Goal: Information Seeking & Learning: Learn about a topic

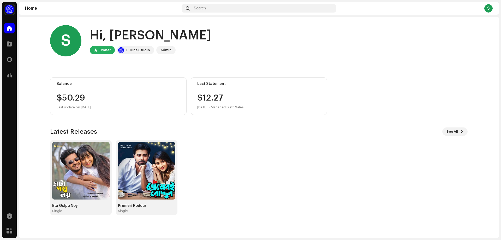
click at [245, 142] on div "Eta Golpo Noy Single Premeri Roddur Single" at bounding box center [257, 177] width 418 height 75
click at [69, 99] on div "$50.29" at bounding box center [119, 98] width 124 height 8
click at [102, 98] on div "$50.29" at bounding box center [119, 98] width 124 height 8
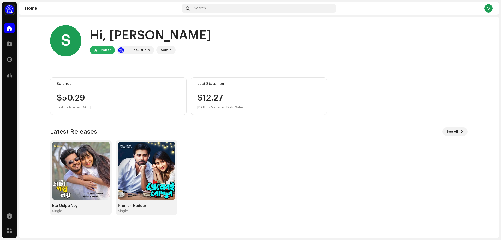
click at [236, 192] on div "Eta Golpo Noy Single Premeri Roddur Single" at bounding box center [257, 177] width 418 height 75
click at [204, 103] on div "$12.[DATE] • Managed Distr. Sales" at bounding box center [220, 102] width 46 height 17
click at [214, 97] on div "$12.[DATE] • Managed Distr. Sales" at bounding box center [220, 102] width 46 height 17
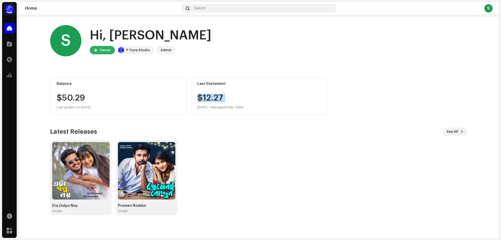
click at [216, 143] on div "Eta Golpo Noy Single Premeri Roddur Single" at bounding box center [257, 177] width 418 height 75
click at [238, 96] on div "$12.[DATE] • Managed Distr. Sales" at bounding box center [220, 102] width 46 height 17
click at [213, 154] on div "Eta Golpo Noy Single Premeri Roddur Single" at bounding box center [257, 177] width 418 height 75
click at [10, 75] on span at bounding box center [9, 75] width 5 height 4
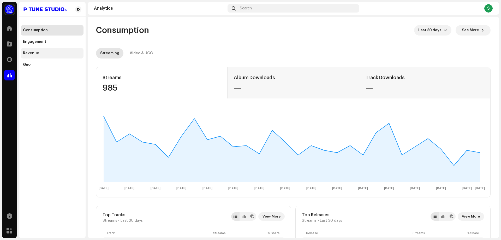
click at [47, 53] on div "Revenue" at bounding box center [52, 53] width 58 height 4
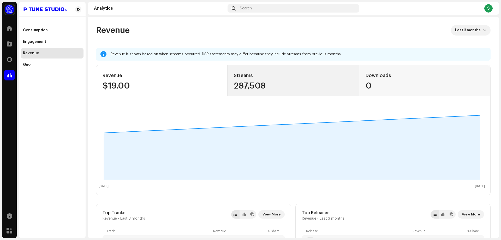
click at [289, 83] on div "287,508" at bounding box center [293, 86] width 119 height 8
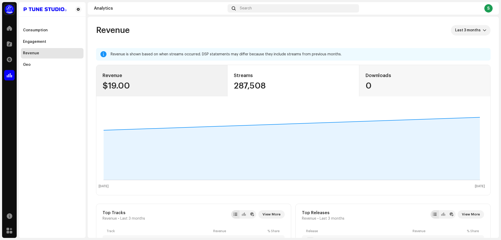
click at [169, 80] on div "Revenue $19.00" at bounding box center [161, 80] width 131 height 31
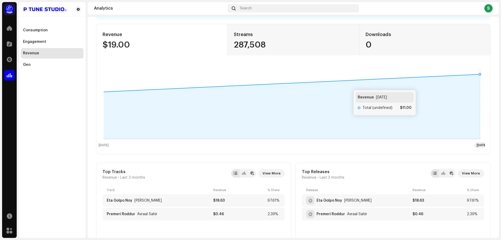
scroll to position [52, 0]
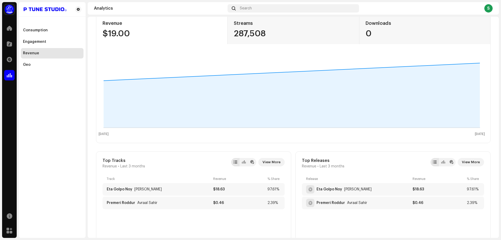
click at [307, 50] on div "Revenue $19.00 Streams 287,508 Downloads 0 [DATE] [DATE] Revenue [DATE] Total (…" at bounding box center [293, 78] width 395 height 131
click at [284, 36] on div "287,508" at bounding box center [293, 34] width 119 height 8
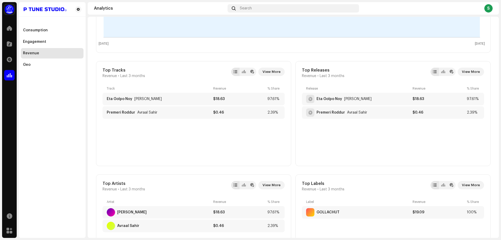
scroll to position [162, 0]
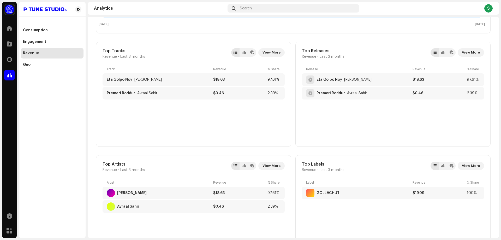
click at [374, 128] on div "Release Revenue % Share Eta Golpo Noy [PERSON_NAME] $18.63 97.61% Premeri Roddu…" at bounding box center [393, 103] width 182 height 73
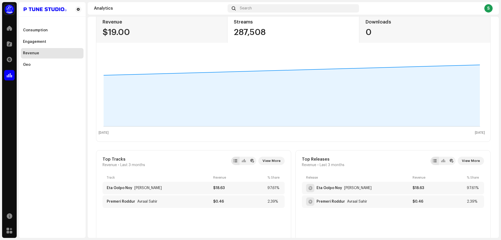
scroll to position [1, 0]
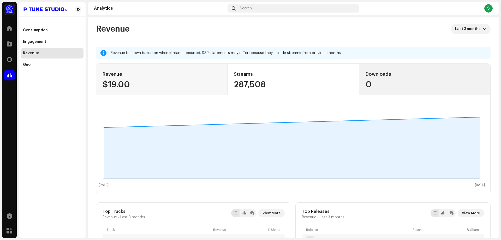
click at [378, 85] on div "0" at bounding box center [425, 84] width 119 height 8
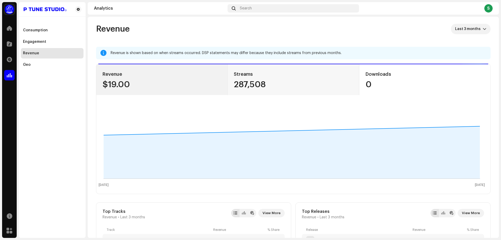
click at [194, 84] on div "$19.00" at bounding box center [162, 84] width 119 height 8
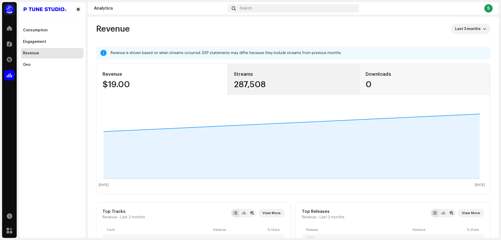
click at [268, 80] on div "Streams 287,508" at bounding box center [293, 79] width 131 height 31
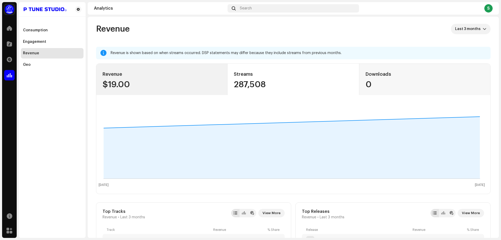
click at [188, 81] on div "$19.00" at bounding box center [162, 84] width 119 height 8
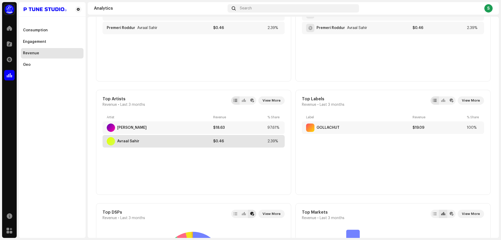
scroll to position [236, 0]
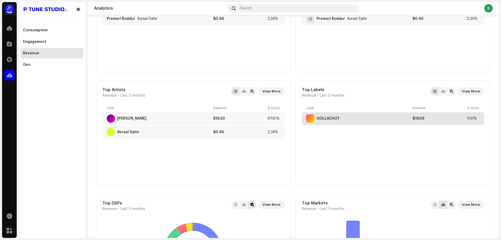
click at [366, 121] on div "GOLLACHUT" at bounding box center [358, 118] width 104 height 8
click at [331, 113] on div "GOLLACHUT $19.09 100%" at bounding box center [393, 118] width 182 height 13
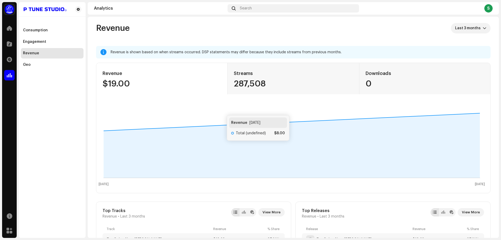
scroll to position [0, 0]
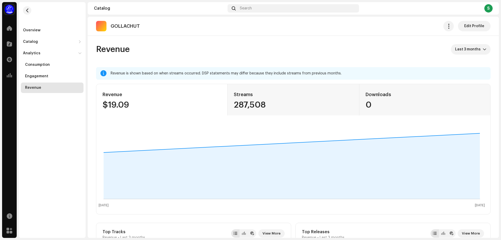
click at [217, 19] on div "GOLLACHUT Edit Profile" at bounding box center [294, 26] width 412 height 19
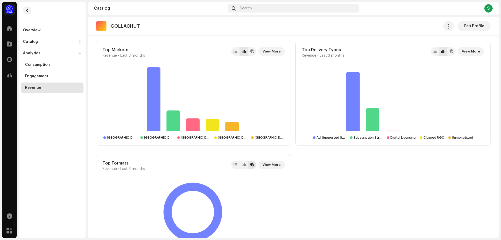
scroll to position [438, 0]
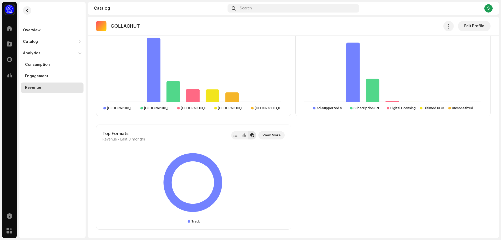
click at [367, 163] on div "Top Tracks Revenue • Last 3 months View More Track Revenue % Share Eta Golpo No…" at bounding box center [293, 7] width 395 height 445
click at [449, 109] on div at bounding box center [450, 108] width 3 height 3
click at [236, 98] on icon at bounding box center [232, 96] width 14 height 9
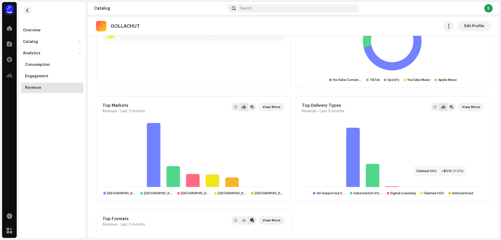
scroll to position [308, 0]
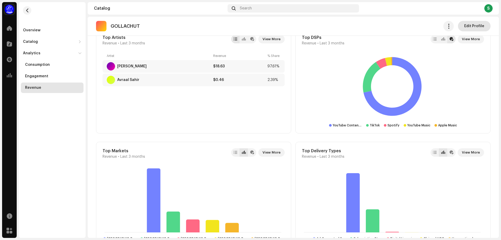
click at [475, 22] on span "Edit Profile" at bounding box center [475, 26] width 20 height 10
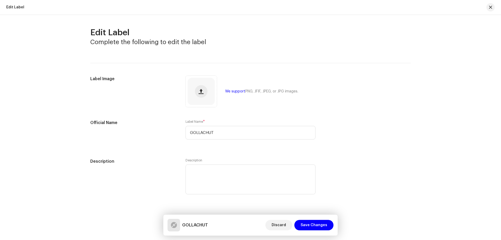
click at [236, 91] on div "We support PNG, JFIF, JPEG, or JPG images." at bounding box center [261, 91] width 73 height 4
click at [228, 134] on input "GOLLACHUT" at bounding box center [251, 133] width 130 height 14
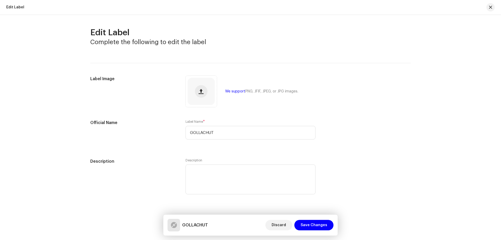
click at [360, 106] on div "Label Image We support PNG, JFIF, JPEG, or JPG images." at bounding box center [250, 91] width 321 height 31
click at [492, 6] on span "button" at bounding box center [490, 7] width 3 height 4
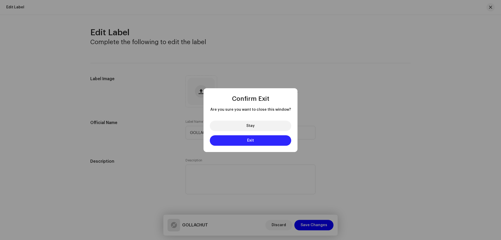
click at [259, 138] on button "Exit" at bounding box center [250, 140] width 81 height 10
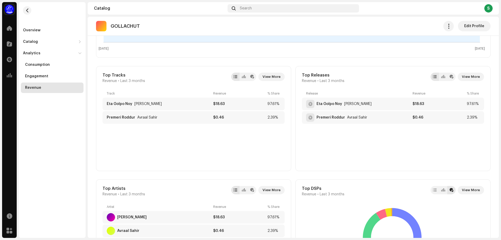
scroll to position [287, 0]
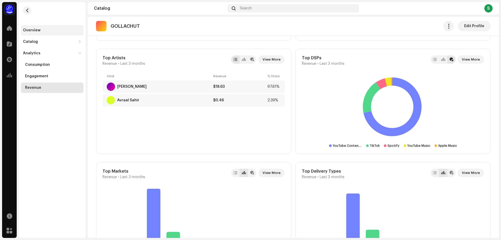
click at [48, 32] on div "Overview" at bounding box center [52, 30] width 63 height 10
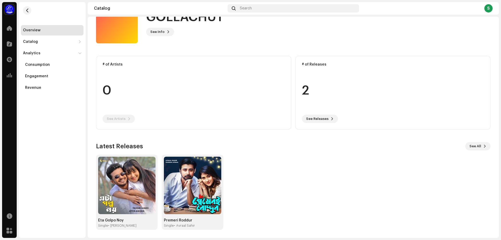
scroll to position [24, 0]
click at [118, 214] on div "Eta Golpo Noy Single • [PERSON_NAME]" at bounding box center [126, 191] width 57 height 71
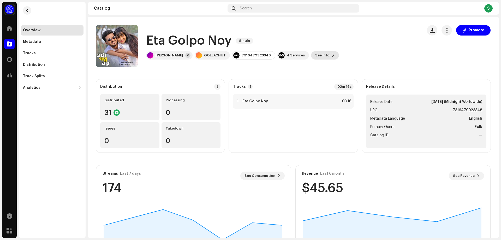
click at [317, 52] on span "See Info" at bounding box center [322, 55] width 14 height 10
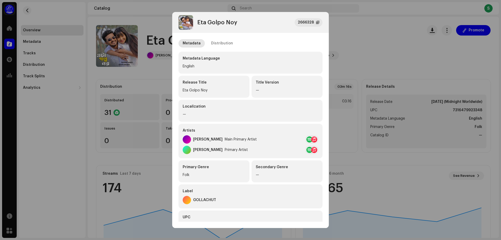
click at [225, 150] on div "Primary Artist" at bounding box center [236, 150] width 23 height 4
click at [207, 150] on div "[PERSON_NAME]" at bounding box center [208, 150] width 30 height 4
click at [229, 147] on div "[PERSON_NAME] Primary Artist" at bounding box center [215, 150] width 65 height 8
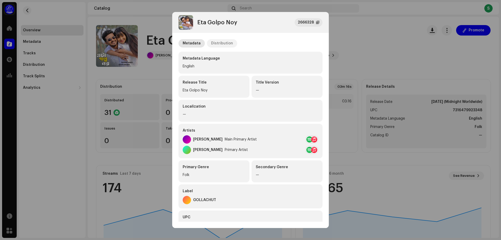
click at [227, 43] on div "Distribution" at bounding box center [222, 43] width 22 height 8
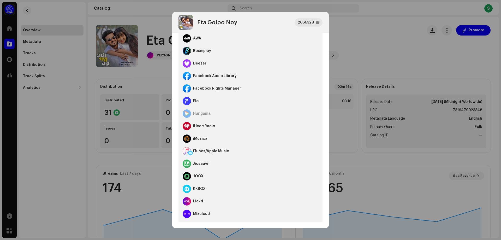
scroll to position [104, 0]
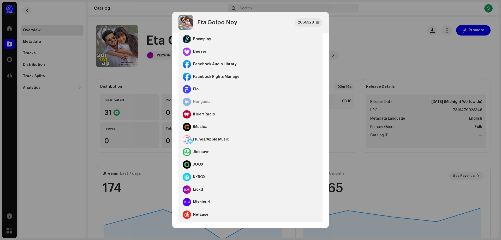
click at [211, 76] on div "Facebook Rights Manager" at bounding box center [217, 77] width 48 height 4
click at [266, 77] on div "Facebook Rights Manager" at bounding box center [251, 77] width 136 height 13
click at [228, 62] on div "Facebook Audio Library" at bounding box center [215, 64] width 44 height 4
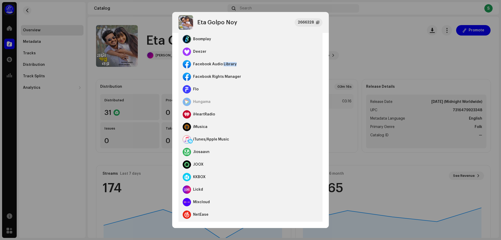
click at [228, 62] on div "Facebook Audio Library" at bounding box center [215, 64] width 44 height 4
click at [250, 88] on div "Flo" at bounding box center [251, 89] width 136 height 13
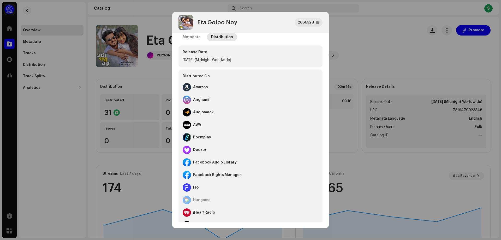
scroll to position [3, 0]
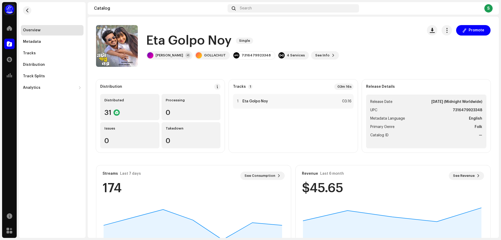
click at [450, 58] on div "Eta Golpo Noy 2666328 Metadata Distribution Release Date [DATE] (Midnight World…" at bounding box center [250, 120] width 501 height 240
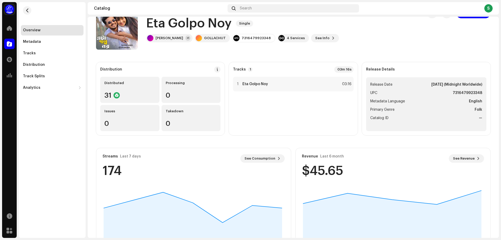
scroll to position [0, 0]
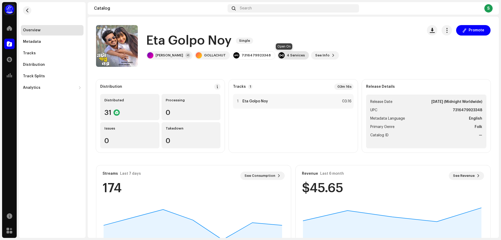
click at [288, 56] on div "4 Services" at bounding box center [296, 55] width 18 height 4
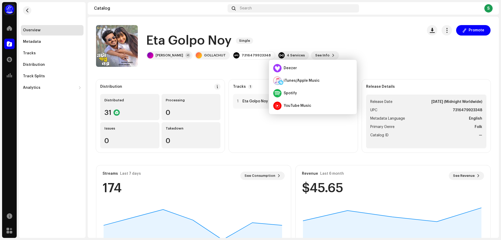
click at [296, 46] on div "Eta Golpo Noy Single" at bounding box center [242, 40] width 193 height 17
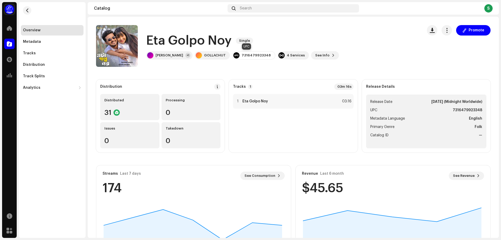
click at [246, 54] on div "7316479923348" at bounding box center [256, 55] width 29 height 4
click at [207, 55] on div "GOLLACHUT" at bounding box center [215, 55] width 22 height 4
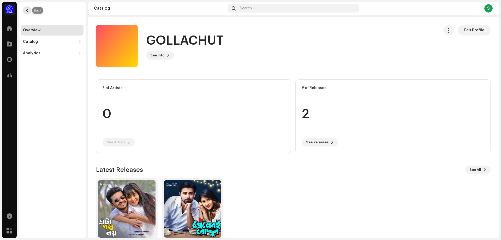
click at [29, 8] on button "button" at bounding box center [27, 10] width 8 height 8
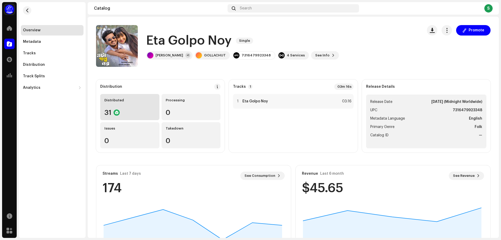
click at [120, 115] on re-a-icon-status-badge at bounding box center [117, 112] width 6 height 6
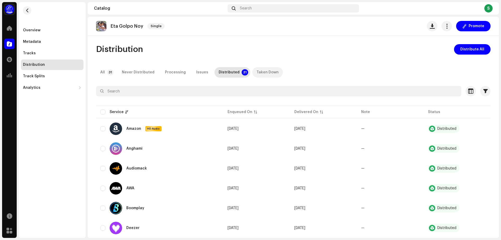
click at [257, 71] on div "Taken Down" at bounding box center [268, 72] width 22 height 10
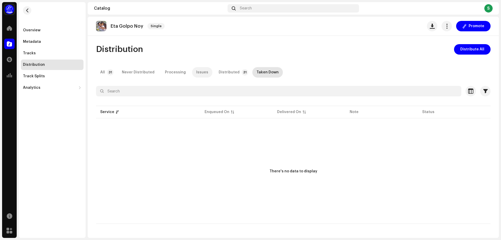
click at [200, 73] on div "Issues" at bounding box center [202, 72] width 12 height 10
click at [173, 75] on div "Processing" at bounding box center [175, 72] width 21 height 10
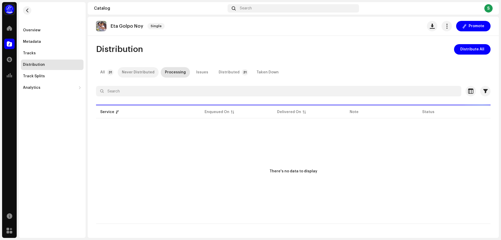
click at [137, 75] on div "Never Distributed" at bounding box center [138, 72] width 33 height 10
click at [110, 75] on p-tab "All 31" at bounding box center [106, 72] width 20 height 10
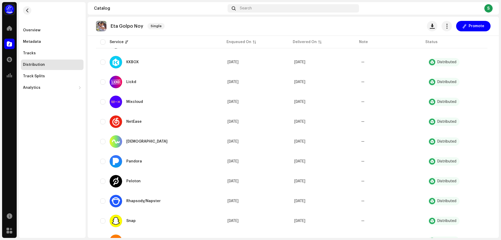
scroll to position [496, 0]
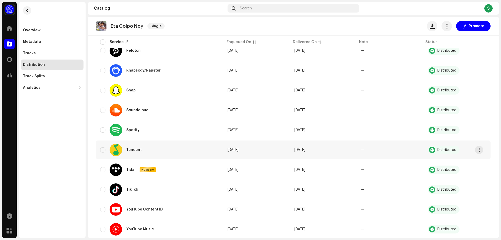
click at [438, 149] on div "Distributed" at bounding box center [447, 150] width 19 height 4
click at [479, 148] on span "button" at bounding box center [480, 150] width 4 height 4
click at [449, 161] on div "Distribute" at bounding box center [455, 162] width 49 height 4
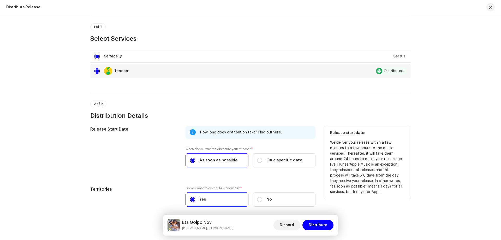
scroll to position [0, 0]
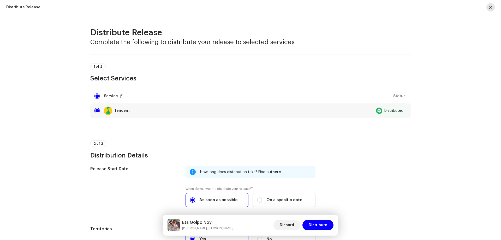
click at [491, 8] on span "button" at bounding box center [490, 7] width 3 height 4
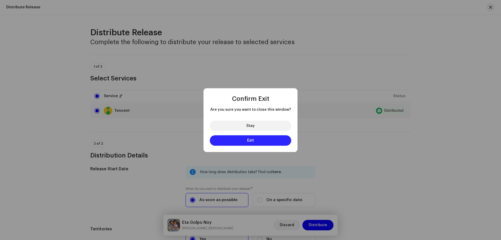
click at [257, 138] on button "Exit" at bounding box center [250, 140] width 81 height 10
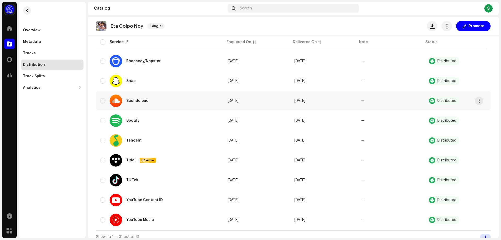
scroll to position [511, 0]
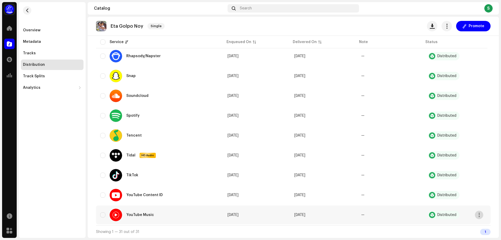
click at [479, 218] on button "button" at bounding box center [479, 215] width 8 height 8
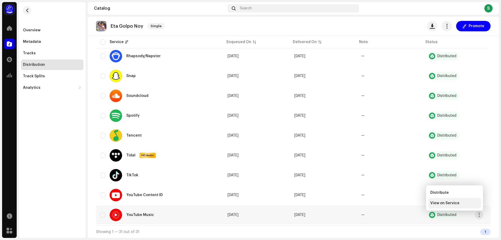
click at [448, 205] on span "View on Service" at bounding box center [445, 203] width 29 height 4
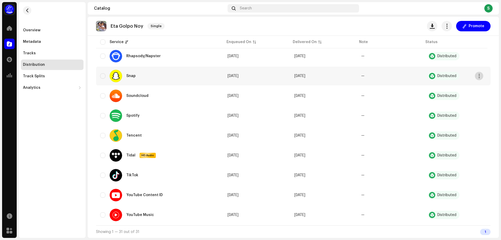
click at [482, 74] on button "button" at bounding box center [479, 76] width 8 height 8
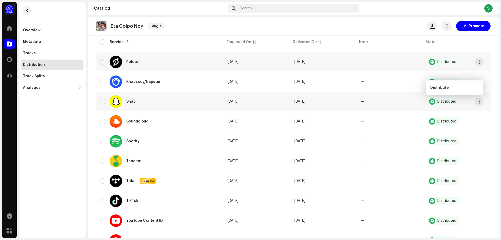
scroll to position [432, 0]
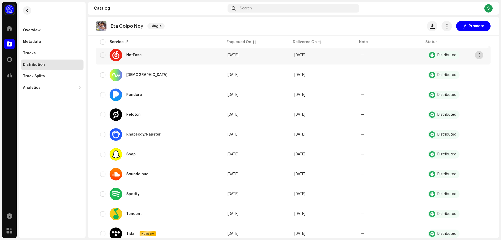
click at [478, 55] on span "button" at bounding box center [480, 55] width 4 height 4
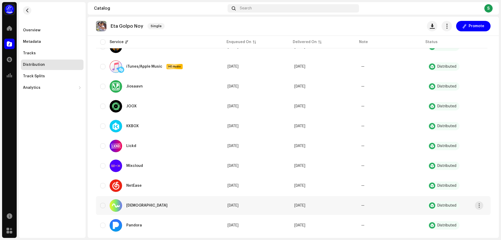
scroll to position [223, 0]
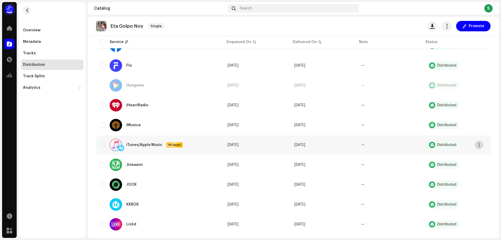
click at [482, 144] on button "button" at bounding box center [479, 145] width 8 height 8
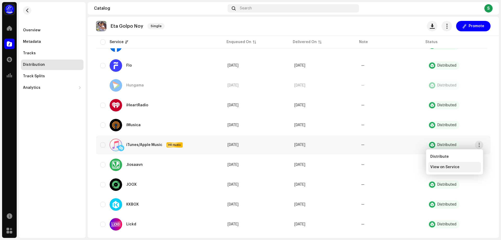
click at [444, 167] on span "View on Service" at bounding box center [445, 167] width 29 height 4
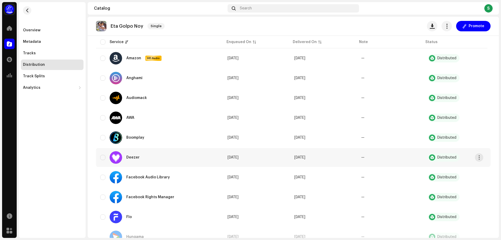
scroll to position [67, 0]
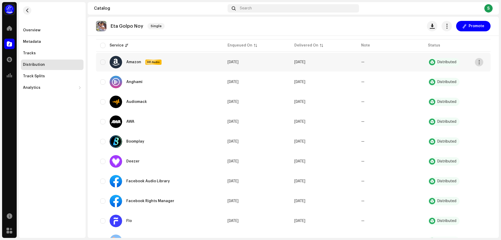
click at [481, 59] on button "button" at bounding box center [479, 62] width 8 height 8
click at [481, 77] on td "Distributed" at bounding box center [457, 82] width 67 height 19
click at [481, 79] on button "button" at bounding box center [479, 82] width 8 height 8
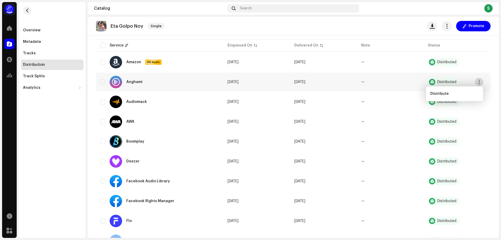
click at [481, 79] on button "button" at bounding box center [479, 82] width 8 height 8
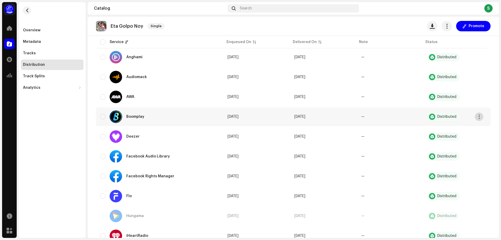
click at [482, 117] on button "button" at bounding box center [479, 117] width 8 height 8
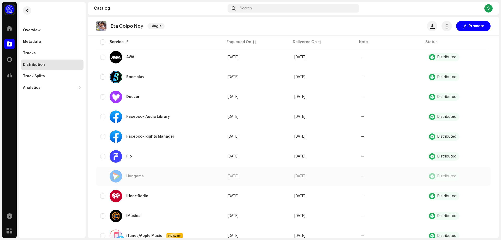
scroll to position [145, 0]
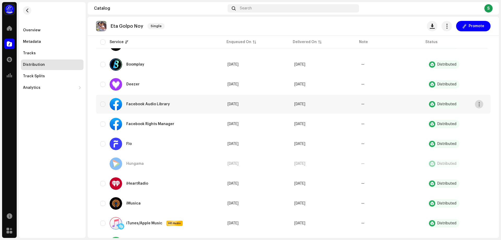
click at [479, 104] on span "button" at bounding box center [480, 104] width 4 height 4
click at [480, 123] on span "button" at bounding box center [480, 124] width 4 height 4
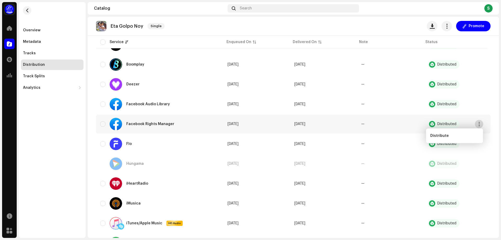
click at [480, 123] on span "button" at bounding box center [480, 124] width 4 height 4
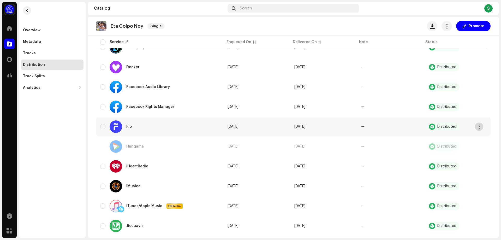
scroll to position [171, 0]
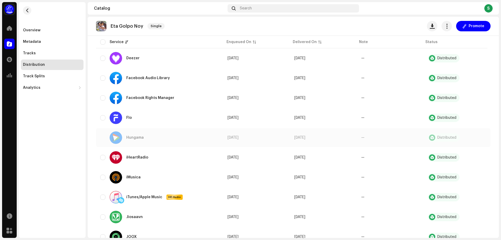
click at [438, 137] on div "Distributed" at bounding box center [447, 138] width 19 height 4
click at [433, 139] on div "Distributed" at bounding box center [444, 137] width 32 height 8
click at [338, 143] on td "[DATE]" at bounding box center [323, 137] width 67 height 19
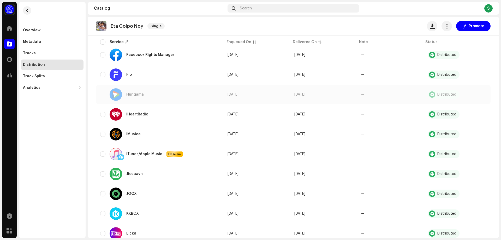
scroll to position [223, 0]
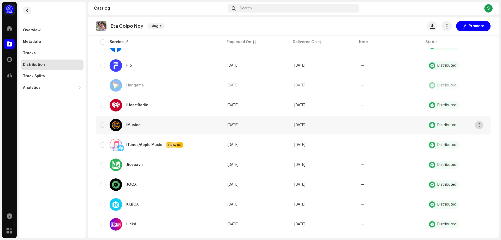
click at [480, 129] on button "button" at bounding box center [479, 125] width 8 height 8
click at [480, 128] on button "button" at bounding box center [479, 125] width 8 height 8
click at [479, 144] on span "button" at bounding box center [480, 145] width 4 height 4
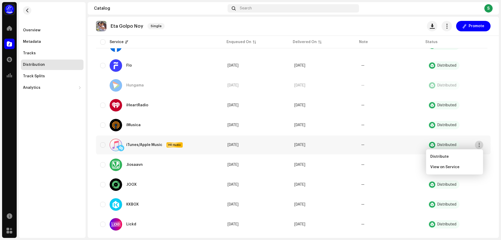
click at [479, 144] on span "button" at bounding box center [480, 145] width 4 height 4
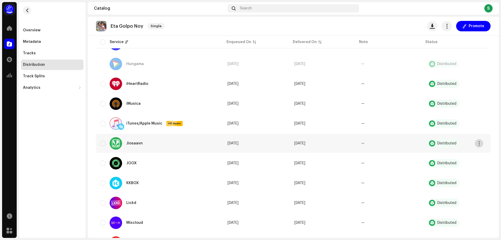
scroll to position [276, 0]
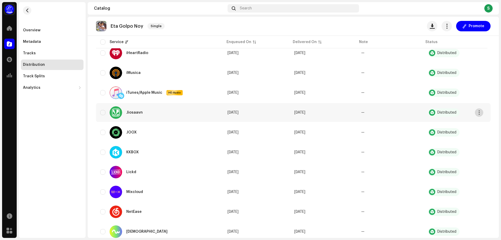
click at [480, 113] on span "button" at bounding box center [480, 112] width 4 height 4
click at [479, 130] on span "button" at bounding box center [480, 132] width 4 height 4
click at [479, 153] on span "button" at bounding box center [480, 152] width 4 height 4
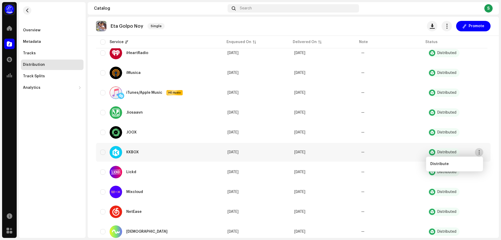
click at [479, 153] on span "button" at bounding box center [480, 152] width 4 height 4
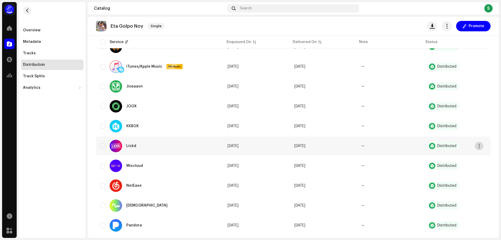
click at [479, 148] on span "button" at bounding box center [480, 146] width 4 height 4
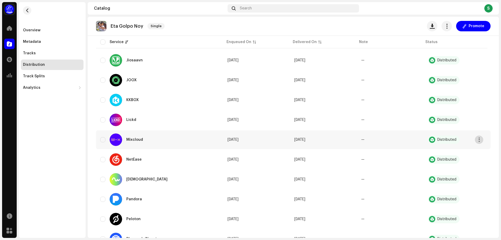
click at [482, 143] on button "button" at bounding box center [479, 140] width 8 height 8
click at [480, 156] on button "button" at bounding box center [479, 159] width 8 height 8
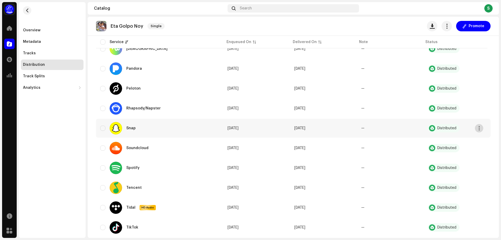
click at [478, 127] on span "button" at bounding box center [480, 128] width 4 height 4
click at [479, 145] on button "button" at bounding box center [479, 148] width 8 height 8
click at [478, 162] on td "Distributed" at bounding box center [457, 168] width 67 height 19
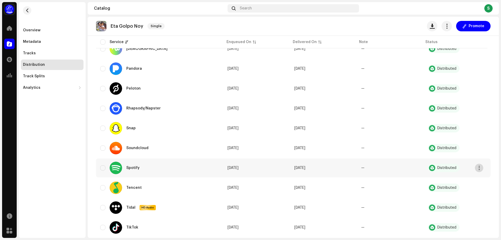
click at [478, 165] on button "button" at bounding box center [479, 168] width 8 height 8
click at [471, 191] on div "View on Service" at bounding box center [455, 190] width 49 height 4
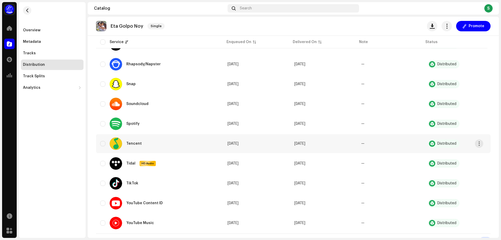
scroll to position [511, 0]
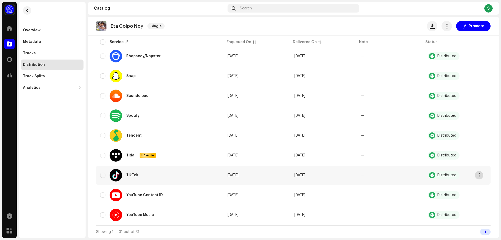
click at [479, 174] on span "button" at bounding box center [480, 175] width 4 height 4
click at [480, 192] on button "button" at bounding box center [479, 195] width 8 height 8
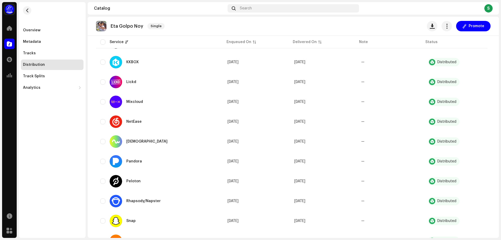
scroll to position [328, 0]
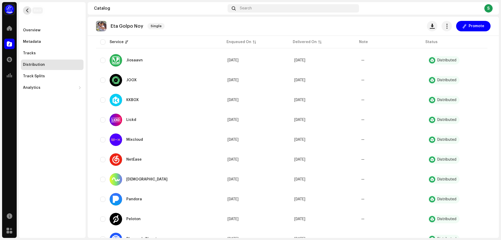
click at [29, 9] on button "button" at bounding box center [27, 10] width 8 height 8
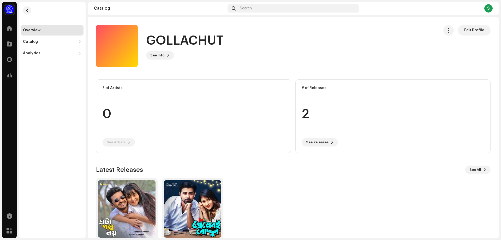
scroll to position [24, 0]
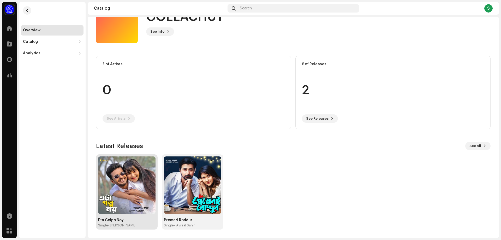
click at [133, 201] on img at bounding box center [126, 184] width 57 height 57
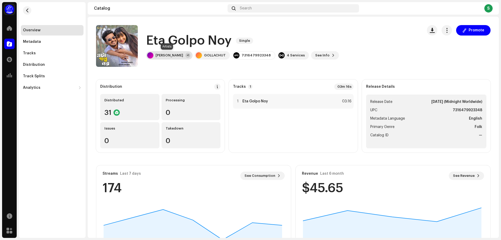
click at [169, 58] on div "[PERSON_NAME] +1" at bounding box center [169, 55] width 46 height 8
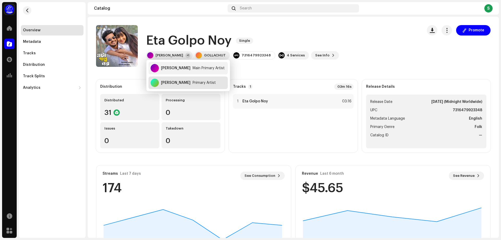
click at [161, 83] on div "[PERSON_NAME]" at bounding box center [176, 83] width 30 height 4
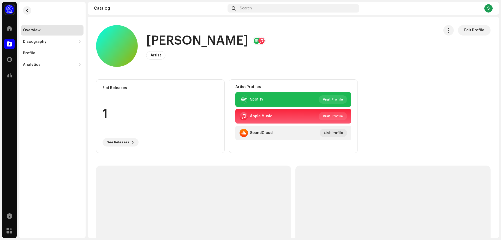
scroll to position [26, 0]
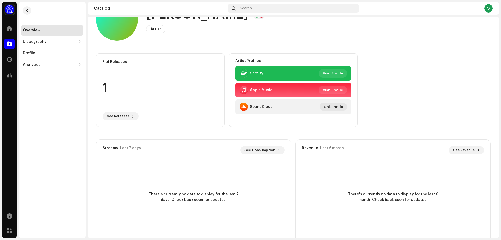
click at [303, 76] on div "Spotify Visit Profile" at bounding box center [293, 73] width 107 height 8
click at [336, 72] on span "Visit Profile" at bounding box center [333, 73] width 20 height 10
click at [354, 189] on div "There's currently no data to display for the last 6 month. Check back soon for …" at bounding box center [393, 197] width 195 height 73
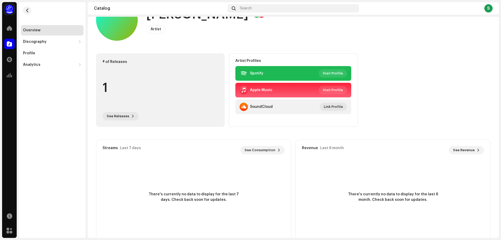
scroll to position [0, 0]
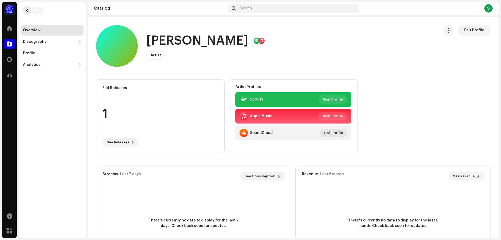
click at [29, 8] on button "button" at bounding box center [27, 10] width 8 height 8
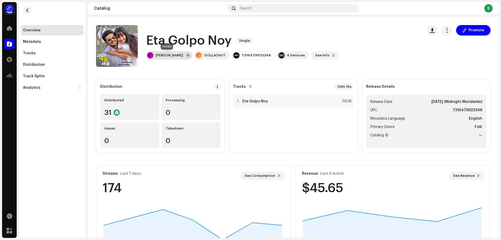
click at [168, 58] on div "[PERSON_NAME] +1" at bounding box center [169, 55] width 46 height 8
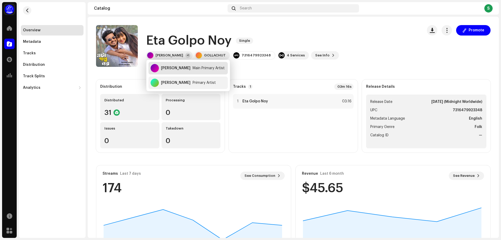
click at [161, 69] on div "[PERSON_NAME] Main Primary Artist" at bounding box center [188, 68] width 79 height 13
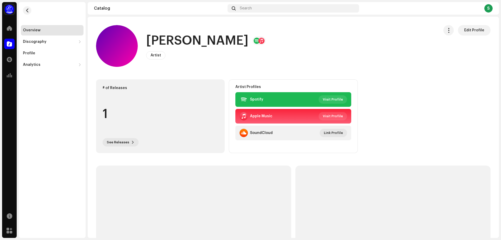
click at [193, 121] on div "1" at bounding box center [161, 114] width 116 height 40
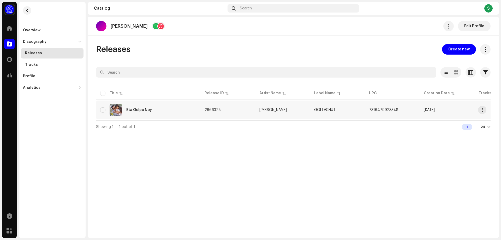
click at [231, 108] on td "2666328" at bounding box center [228, 110] width 55 height 19
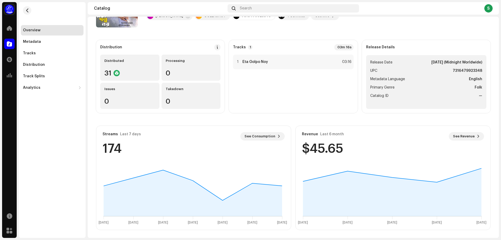
scroll to position [40, 0]
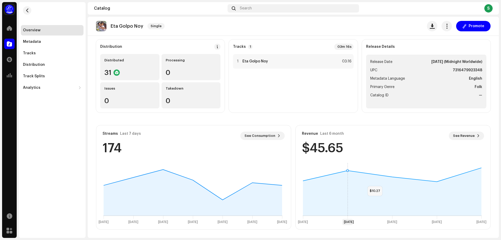
click at [361, 181] on icon at bounding box center [392, 192] width 179 height 48
click at [459, 136] on span "See Revenue" at bounding box center [464, 136] width 22 height 10
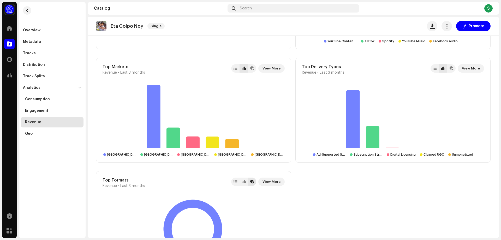
scroll to position [438, 0]
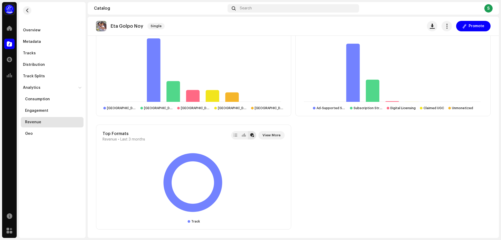
click at [356, 183] on div "Top Tracks Revenue • Last 3 months View More Track Revenue % Share Eta Golpo No…" at bounding box center [293, 7] width 395 height 445
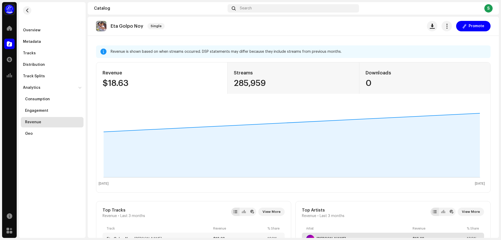
scroll to position [0, 0]
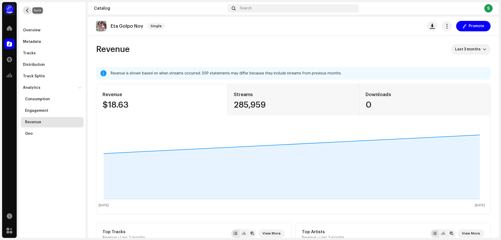
click at [26, 11] on span "button" at bounding box center [27, 10] width 4 height 4
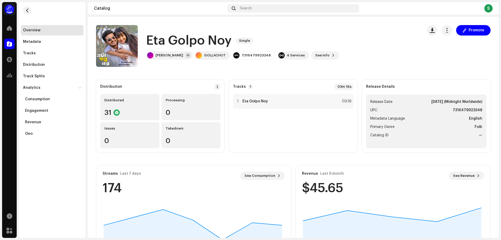
click at [435, 200] on div "Revenue Last 6 month See Revenue $45.65" at bounding box center [393, 183] width 195 height 36
click at [336, 101] on div "1 Eta Golpo Noy 03:16" at bounding box center [293, 101] width 120 height 15
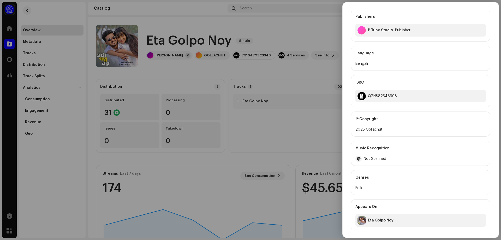
scroll to position [134, 0]
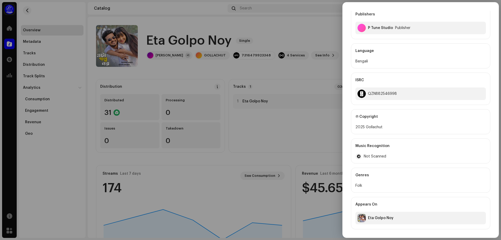
click at [376, 216] on div "Eta Golpo Noy" at bounding box center [381, 218] width 26 height 4
click at [359, 183] on div "Folk" at bounding box center [421, 186] width 131 height 6
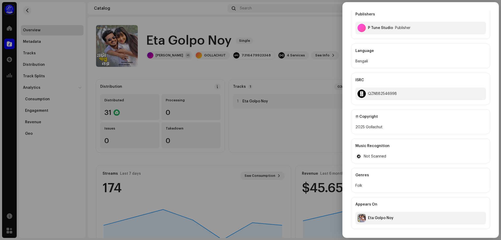
click at [370, 157] on span "Not Scanned" at bounding box center [375, 156] width 22 height 4
click at [409, 156] on div "Not Scanned" at bounding box center [421, 156] width 131 height 6
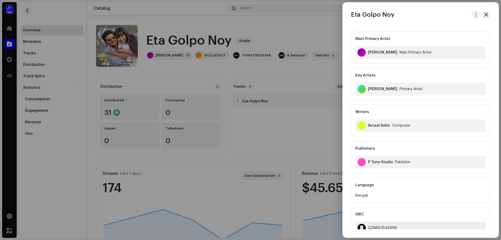
scroll to position [0, 0]
click at [398, 163] on div "Publisher" at bounding box center [402, 162] width 15 height 4
click at [379, 165] on div "P Tune Studio Publisher" at bounding box center [421, 162] width 131 height 13
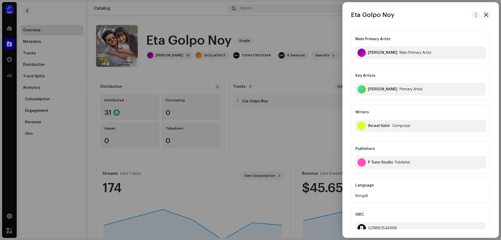
click at [378, 160] on div "P Tune Studio" at bounding box center [380, 162] width 25 height 4
click at [384, 152] on div "Publishers" at bounding box center [421, 149] width 131 height 15
click at [396, 124] on div "Composer" at bounding box center [401, 126] width 18 height 4
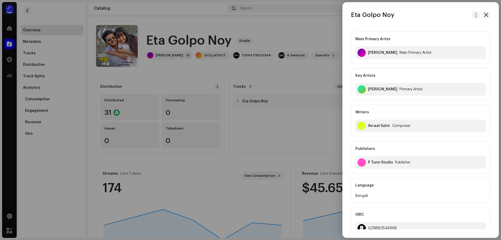
click at [396, 124] on div "Composer" at bounding box center [401, 126] width 18 height 4
click at [381, 124] on div "Avraal Sahir Composer" at bounding box center [421, 126] width 131 height 13
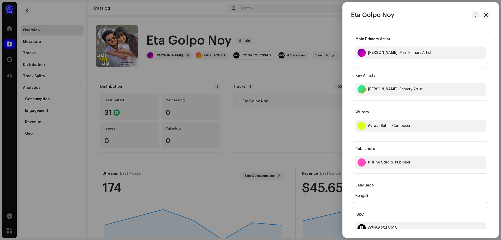
click at [390, 105] on div "Writers Avraal Sahir Composer" at bounding box center [420, 121] width 139 height 32
click at [474, 14] on span "button" at bounding box center [476, 15] width 4 height 4
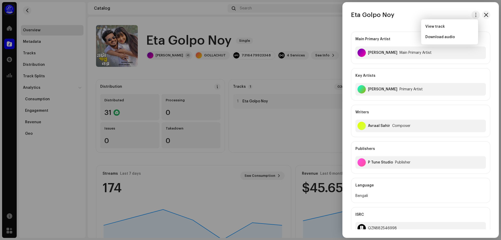
click at [265, 117] on div at bounding box center [250, 120] width 501 height 240
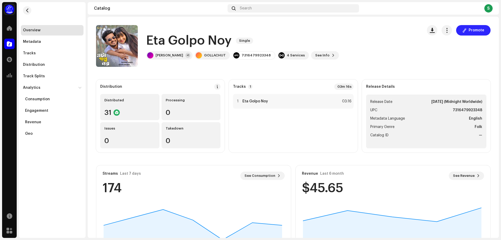
click at [473, 29] on span "Promote" at bounding box center [477, 30] width 16 height 10
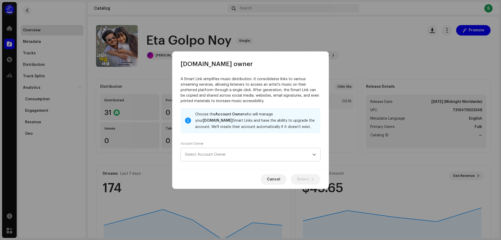
click at [232, 153] on span "Select Account Owner" at bounding box center [248, 154] width 127 height 13
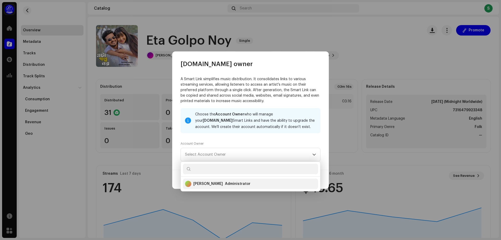
click at [210, 184] on div "[PERSON_NAME]" at bounding box center [209, 183] width 30 height 5
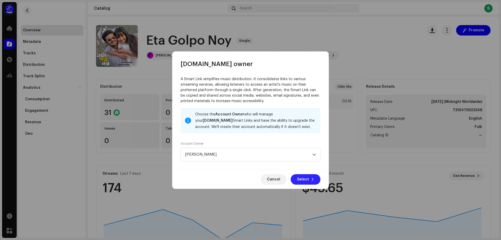
click at [305, 177] on span "Select" at bounding box center [303, 179] width 12 height 10
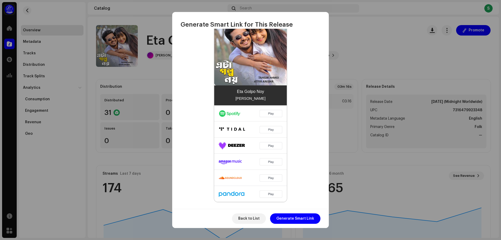
scroll to position [136, 0]
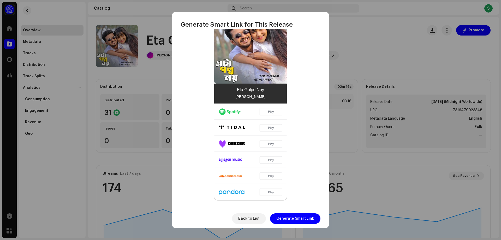
click at [268, 114] on img at bounding box center [250, 151] width 73 height 97
click at [304, 217] on span "Generate Smart Link" at bounding box center [296, 218] width 38 height 10
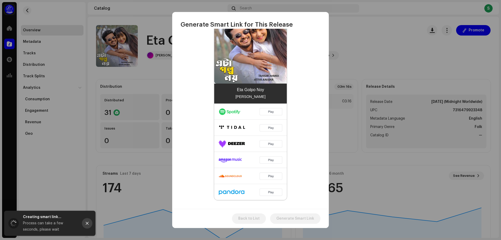
click at [86, 222] on icon "Close" at bounding box center [87, 223] width 3 height 3
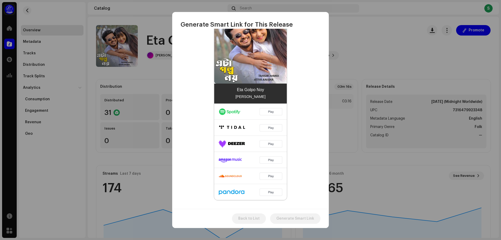
click at [305, 199] on div "Example Eta Golpo [PERSON_NAME]" at bounding box center [251, 101] width 140 height 199
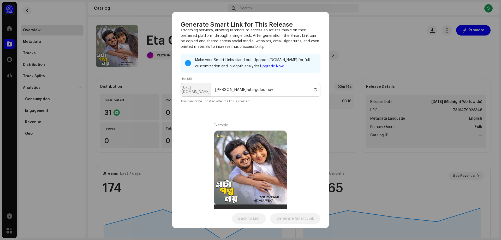
scroll to position [0, 0]
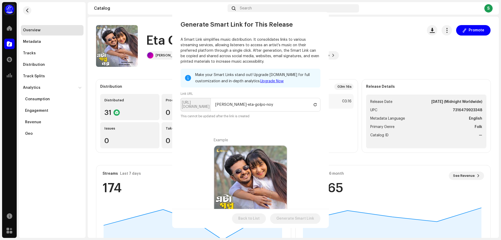
click at [424, 59] on div "Generate Smart Link for This Release A Smart Link simplifies music distribution…" at bounding box center [250, 120] width 501 height 240
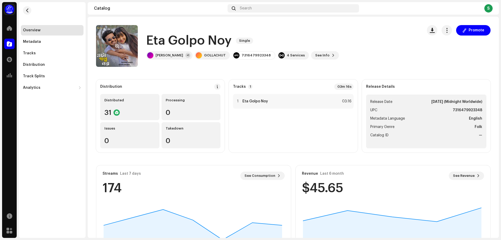
click at [121, 39] on re-a-cover at bounding box center [117, 46] width 42 height 42
click at [115, 46] on span "button" at bounding box center [117, 46] width 4 height 4
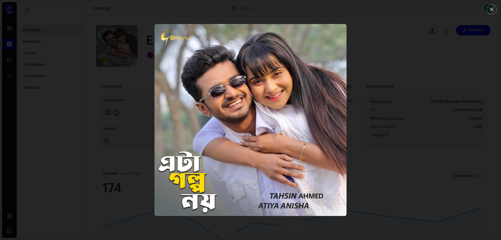
click at [179, 46] on img "1" at bounding box center [251, 120] width 192 height 192
click at [263, 137] on img "1" at bounding box center [251, 120] width 192 height 192
click at [492, 10] on icon "Close" at bounding box center [492, 10] width 4 height 4
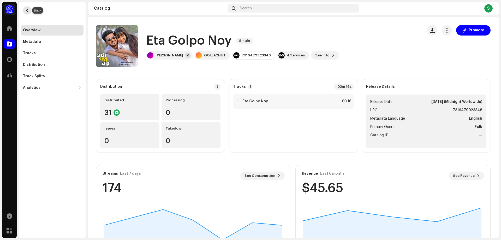
click at [29, 10] on span "button" at bounding box center [27, 10] width 4 height 4
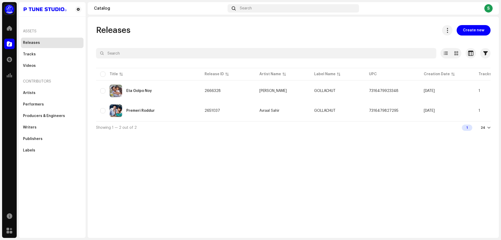
click at [230, 169] on div "Releases Create new Selected 0 Options Filters Distribution status Never Distri…" at bounding box center [294, 127] width 412 height 221
click at [140, 113] on div "Premeri Roddur" at bounding box center [148, 110] width 96 height 13
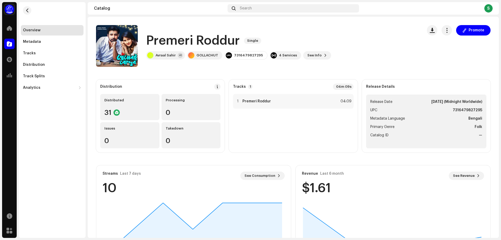
click at [21, 7] on re-m-nav-back at bounding box center [27, 13] width 13 height 23
click at [26, 10] on span "button" at bounding box center [27, 10] width 4 height 4
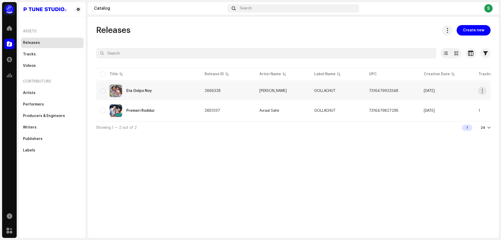
click at [146, 89] on div "Eta Golpo Noy" at bounding box center [148, 91] width 96 height 13
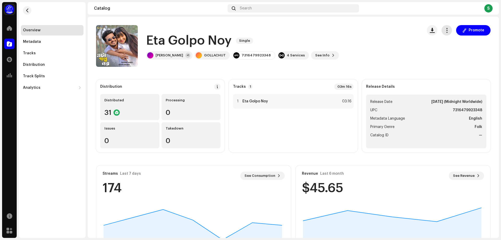
click at [446, 32] on span "button" at bounding box center [447, 30] width 5 height 4
click at [404, 43] on div "Eta Golpo Noy Single Tahsin Ahmed +1 GOLLACHUT 7316479923348 4 Services See Inf…" at bounding box center [257, 46] width 323 height 42
click at [461, 173] on span "See Revenue" at bounding box center [464, 176] width 22 height 10
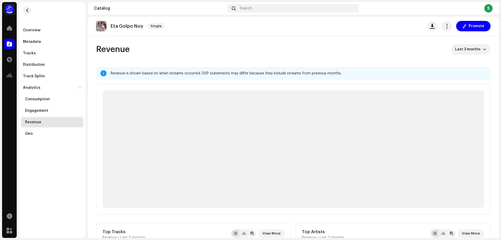
drag, startPoint x: 318, startPoint y: 177, endPoint x: 265, endPoint y: 174, distance: 53.4
drag, startPoint x: 265, startPoint y: 174, endPoint x: 227, endPoint y: 69, distance: 111.7
click at [227, 69] on div "Revenue is shown based on when streams occurred. DSP statements may differ beca…" at bounding box center [293, 73] width 395 height 13
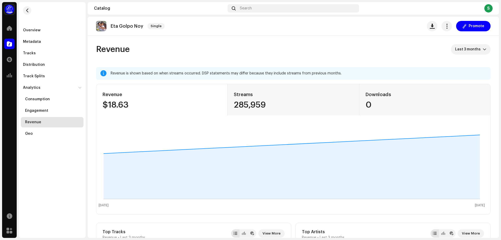
click at [314, 42] on re-o-revenue-dashboard-header "Revenue Last 3 months" at bounding box center [293, 51] width 395 height 31
click at [30, 8] on button "button" at bounding box center [27, 10] width 8 height 8
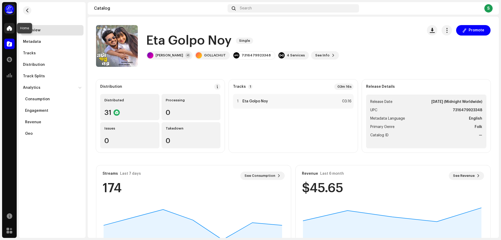
click at [14, 28] on div at bounding box center [9, 28] width 10 height 10
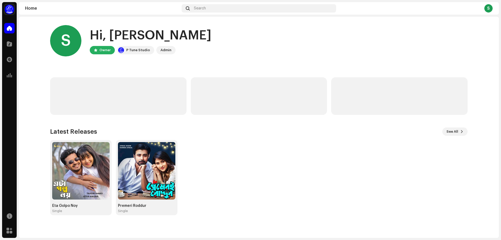
click at [237, 37] on div "S Hi, Shahin Kabir Owner P Tune Studio Admin" at bounding box center [259, 40] width 418 height 31
click at [100, 48] on div "Owner" at bounding box center [104, 50] width 11 height 6
click at [140, 36] on div "Hi, [PERSON_NAME]" at bounding box center [151, 35] width 122 height 17
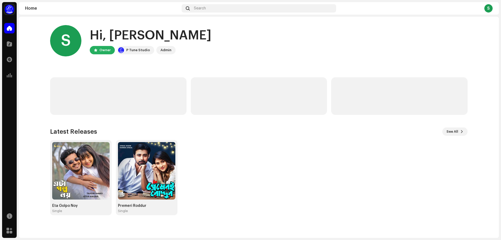
click at [133, 48] on div "P Tune Studio" at bounding box center [138, 50] width 24 height 6
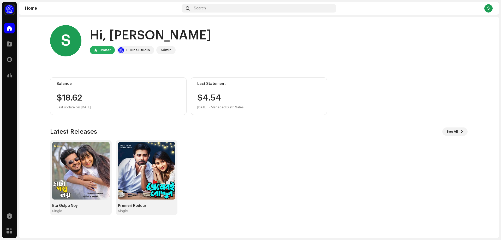
click at [132, 50] on div "P Tune Studio" at bounding box center [138, 50] width 24 height 6
click at [221, 55] on div "S Hi, Shahin Kabir Owner P Tune Studio Admin" at bounding box center [259, 40] width 418 height 31
click at [163, 52] on div "Admin" at bounding box center [166, 50] width 11 height 6
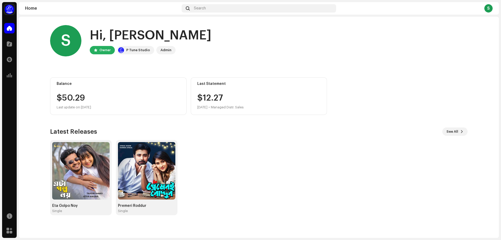
click at [163, 52] on div "Admin" at bounding box center [166, 50] width 11 height 6
click at [164, 50] on div "Admin" at bounding box center [166, 50] width 11 height 6
click at [203, 91] on div "Last Statement $12.27 Sep 2025 • Managed Distr. Sales" at bounding box center [259, 96] width 137 height 38
click at [206, 96] on div "$12.[DATE] • Managed Distr. Sales" at bounding box center [220, 102] width 46 height 17
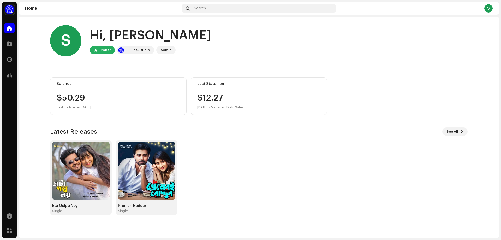
click at [206, 96] on div "$12.[DATE] • Managed Distr. Sales" at bounding box center [220, 102] width 46 height 17
click at [257, 101] on div "$12.[DATE] • Managed Distr. Sales" at bounding box center [259, 102] width 124 height 17
click at [232, 108] on div "Managed Distr. Sales" at bounding box center [227, 107] width 33 height 6
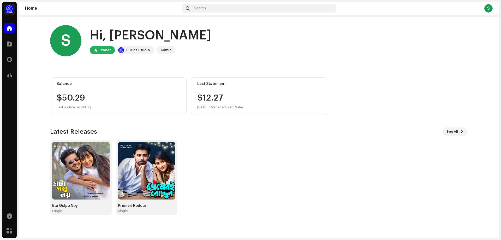
click at [232, 108] on div "Managed Distr. Sales" at bounding box center [227, 107] width 33 height 6
click at [233, 120] on div "S Hi, Shahin Kabir Owner P Tune Studio Admin Balance $50.29 Last update on Oct …" at bounding box center [259, 120] width 418 height 207
click at [79, 95] on div "$50.29" at bounding box center [119, 98] width 124 height 8
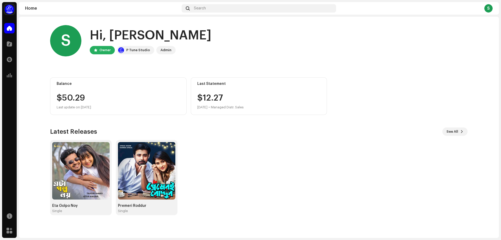
click at [210, 142] on div "Eta Golpo Noy Single Premeri Roddur Single" at bounding box center [257, 177] width 418 height 75
click at [212, 140] on div "Eta Golpo Noy Single Premeri Roddur Single" at bounding box center [257, 177] width 418 height 75
click at [108, 97] on div "$50.29" at bounding box center [119, 98] width 124 height 8
click at [362, 149] on div "Eta Golpo Noy Single Premeri Roddur Single" at bounding box center [257, 177] width 418 height 75
